Goal: Information Seeking & Learning: Learn about a topic

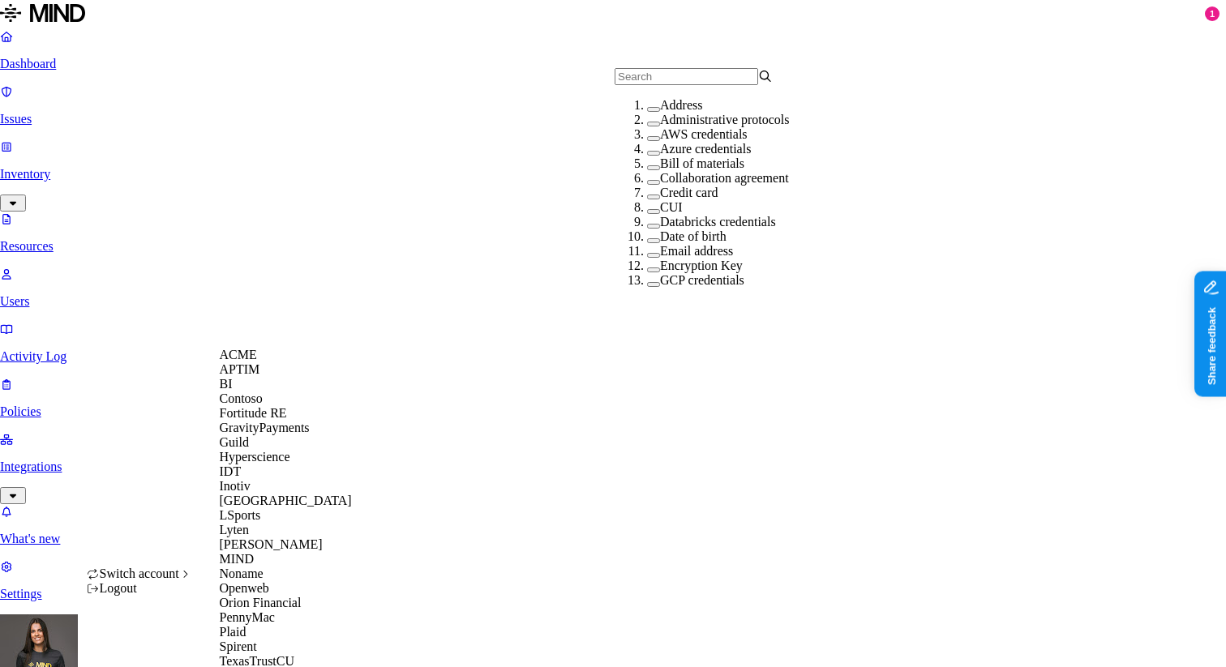
click at [254, 376] on span "APTIM" at bounding box center [240, 369] width 41 height 14
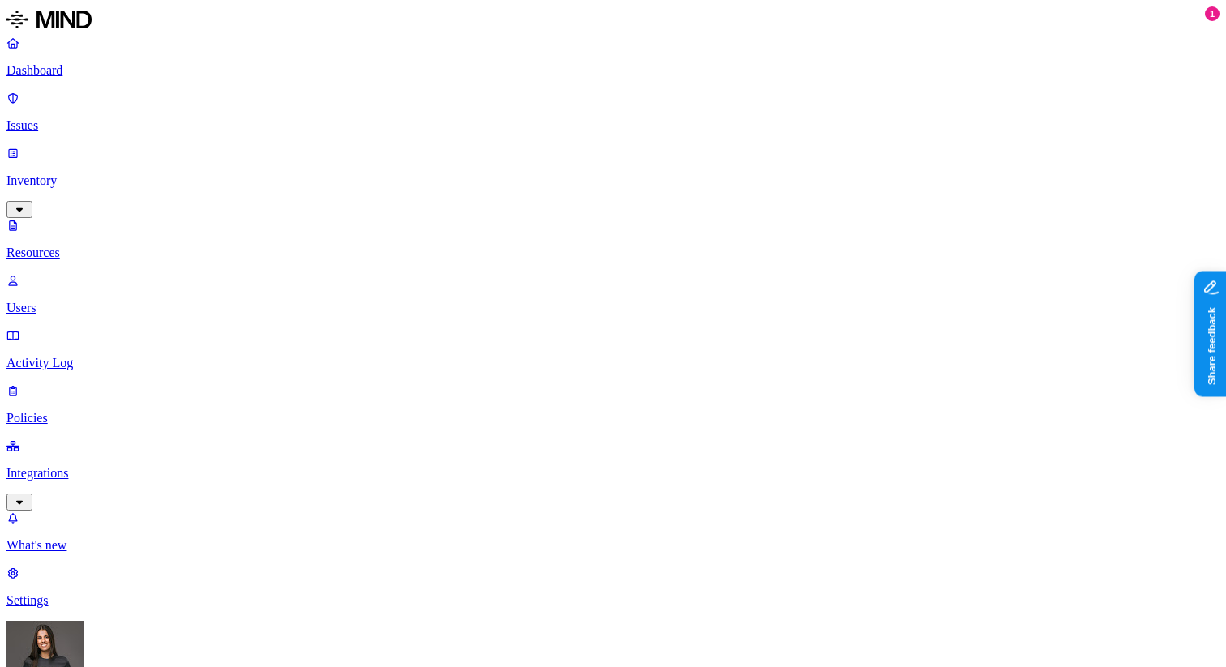
type input "med"
click at [647, 112] on button "button" at bounding box center [653, 109] width 13 height 5
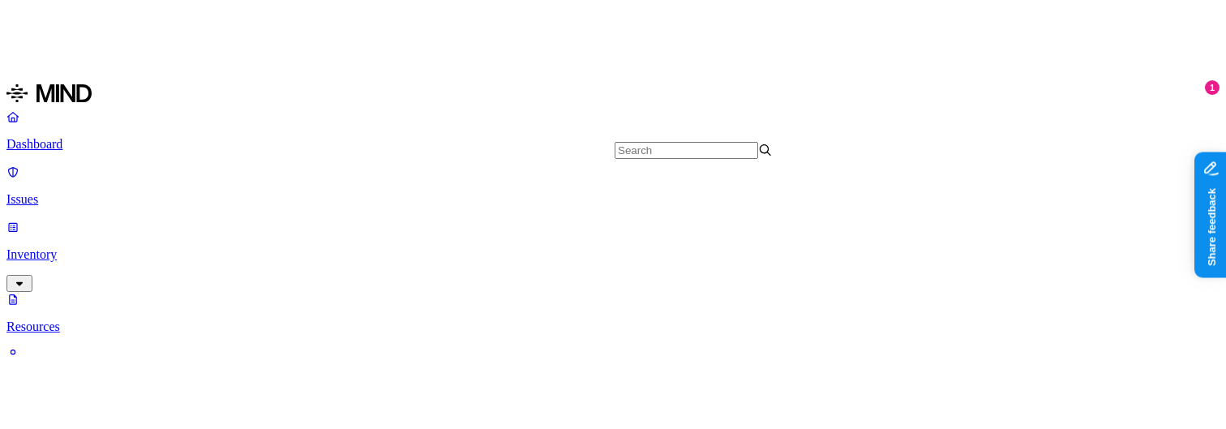
scroll to position [358, 0]
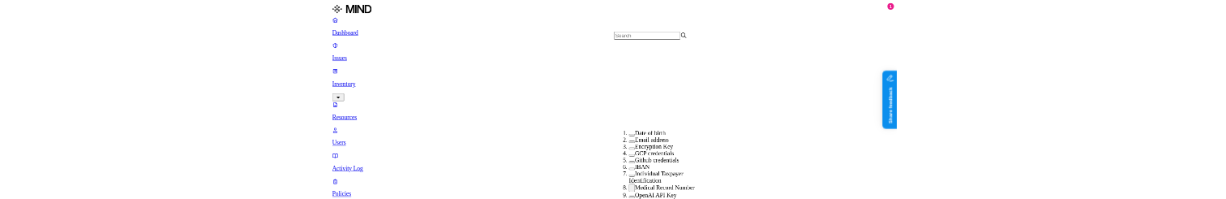
scroll to position [332, 0]
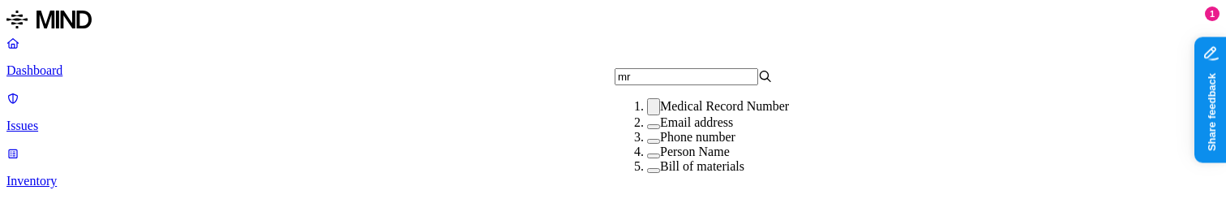
scroll to position [0, 0]
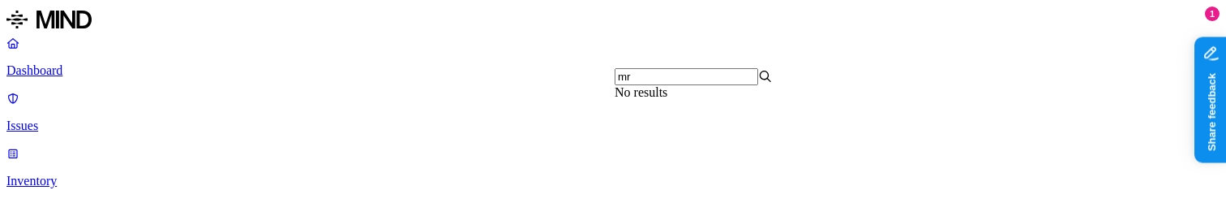
type input "mrn"
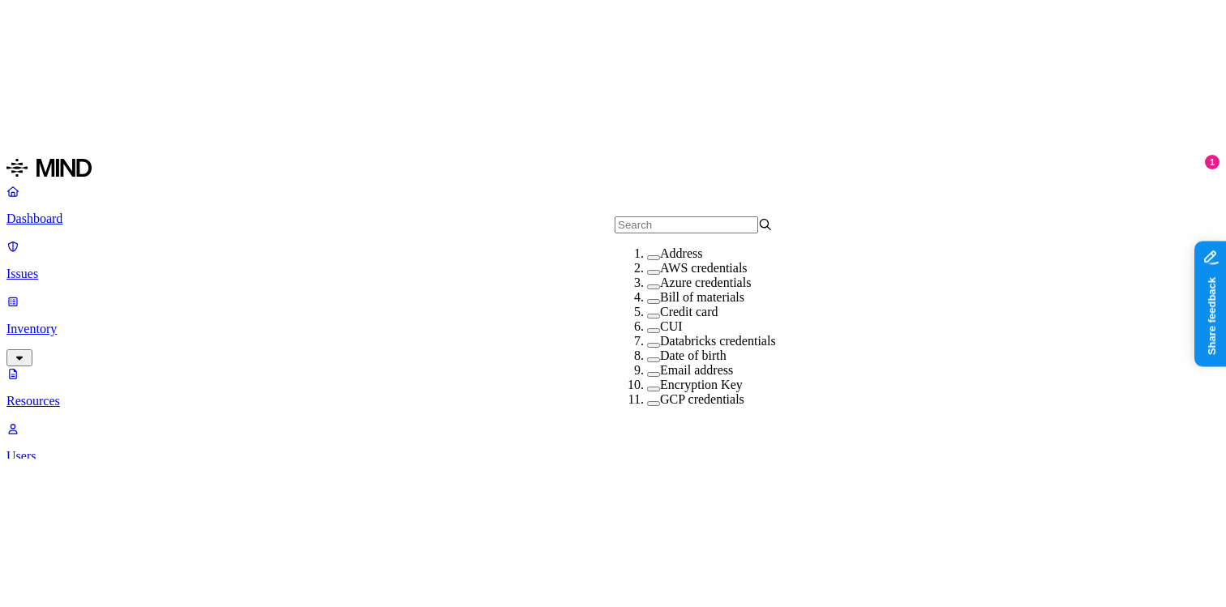
scroll to position [37, 0]
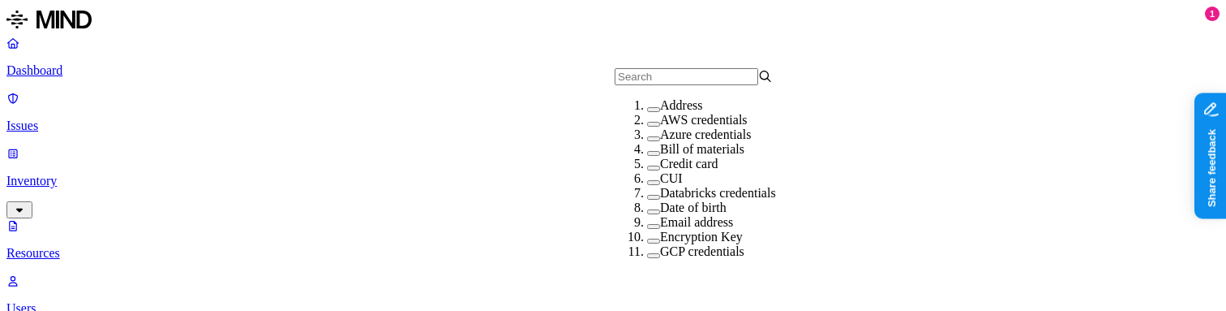
click at [682, 113] on label "AWS credentials" at bounding box center [704, 120] width 88 height 14
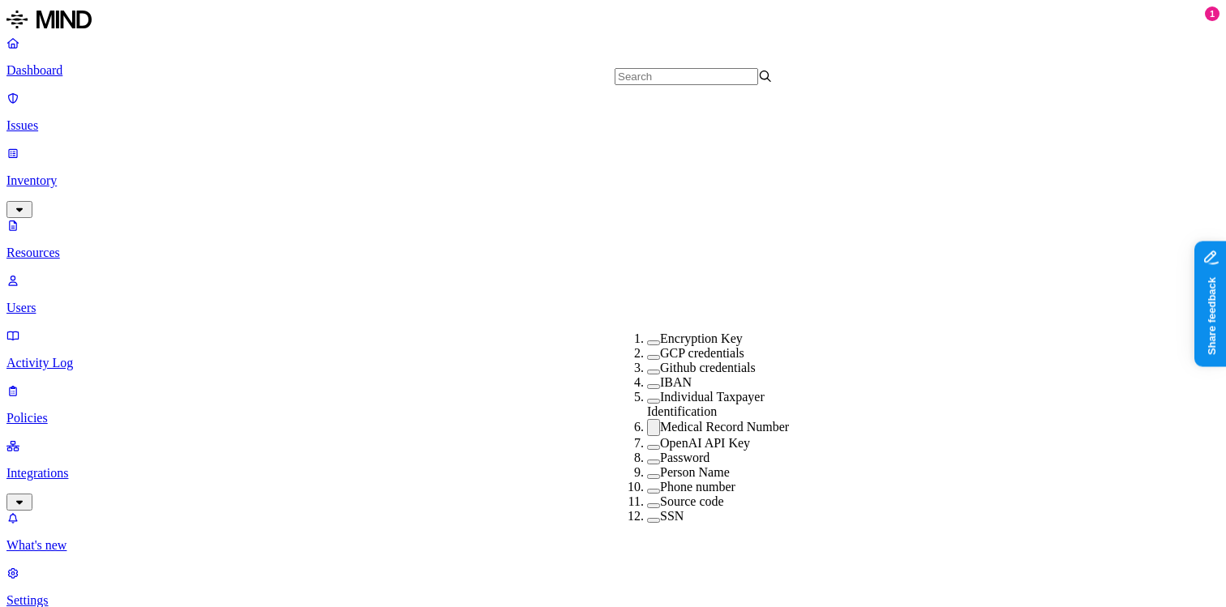
scroll to position [336, 0]
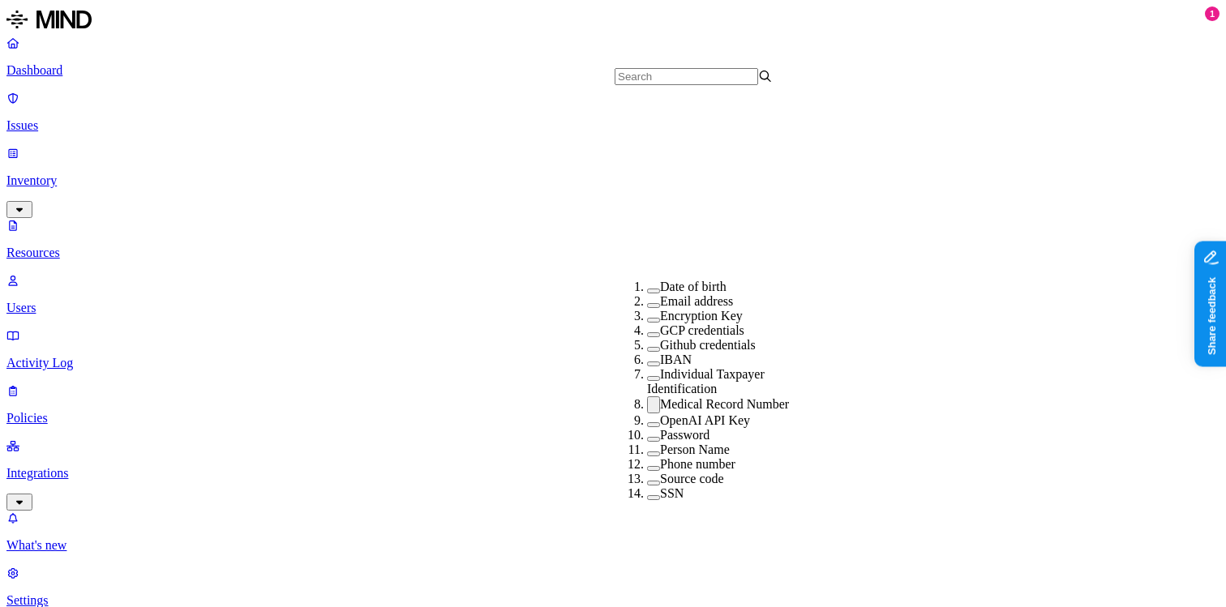
click at [647, 198] on button "button" at bounding box center [653, 404] width 13 height 17
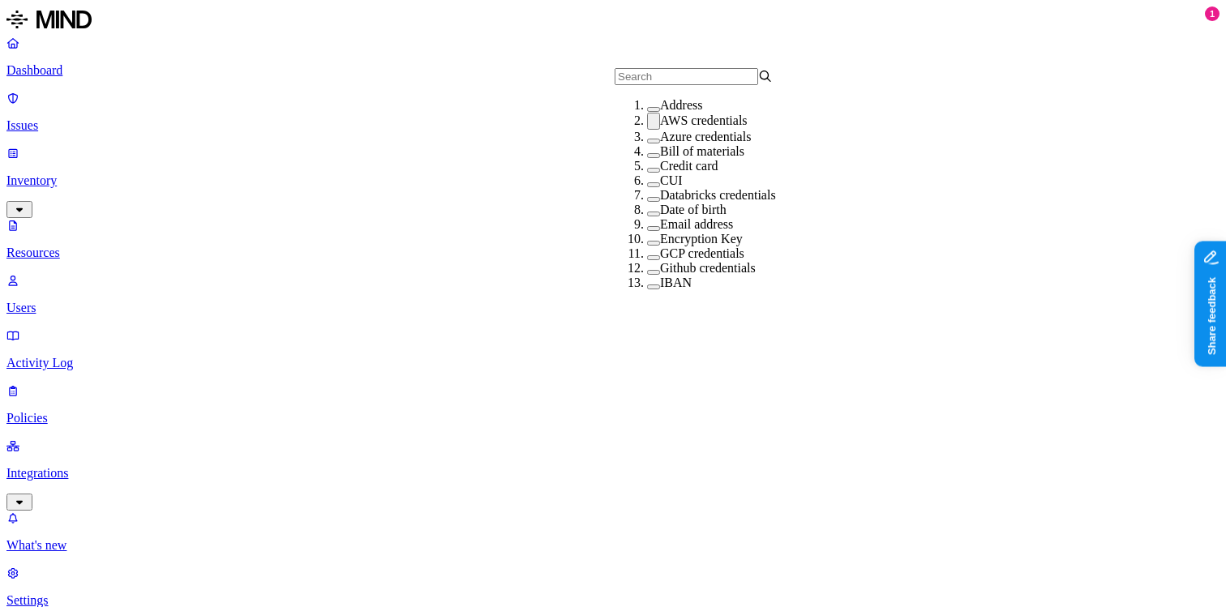
click at [647, 130] on button "button" at bounding box center [653, 121] width 13 height 17
click at [647, 141] on button "button" at bounding box center [653, 138] width 13 height 5
click at [647, 144] on button "button" at bounding box center [653, 135] width 13 height 17
click at [647, 156] on button "button" at bounding box center [653, 153] width 13 height 5
click at [647, 159] on button "button" at bounding box center [653, 150] width 13 height 17
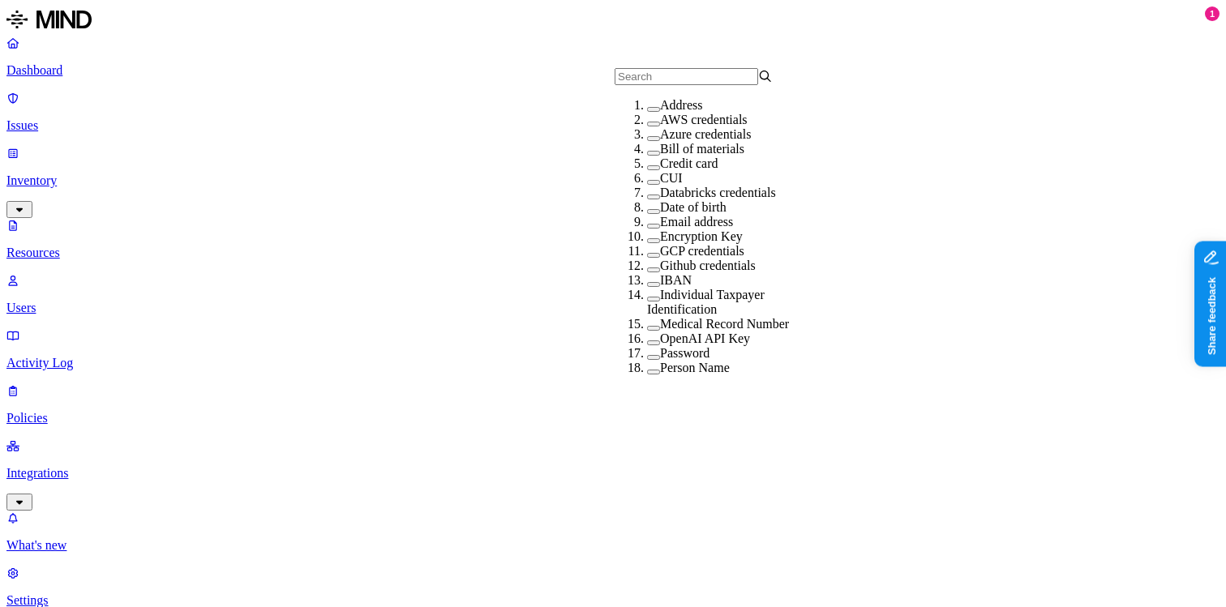
scroll to position [170, 0]
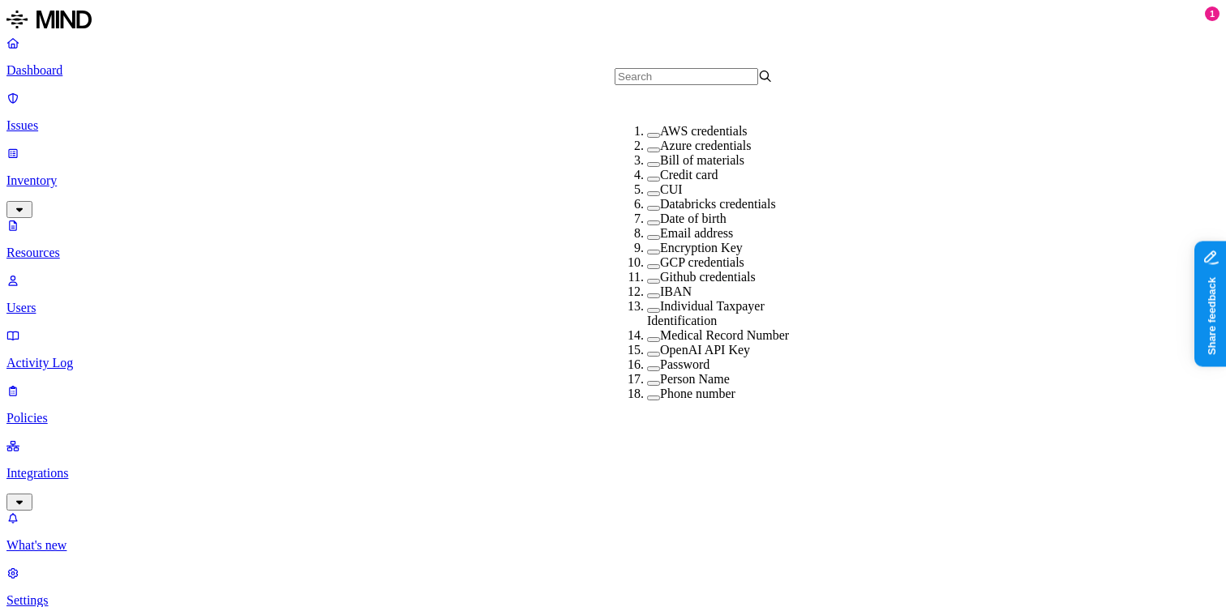
click at [647, 198] on button "button" at bounding box center [653, 237] width 13 height 5
click at [647, 198] on button "button" at bounding box center [653, 234] width 13 height 17
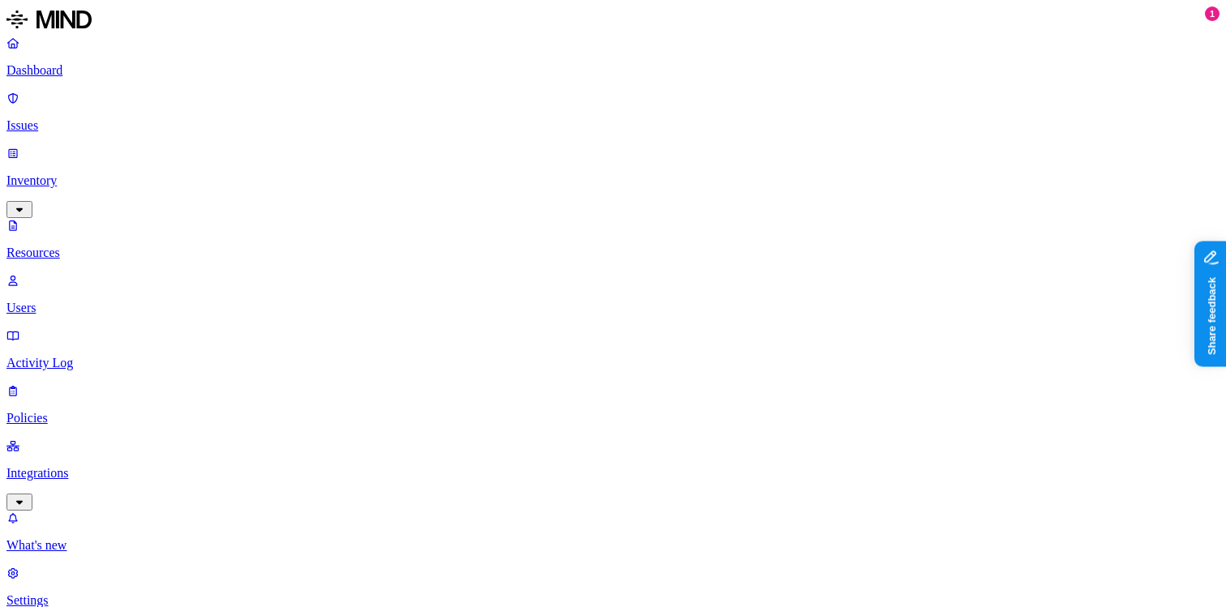
type input "per"
